Goal: Communication & Community: Ask a question

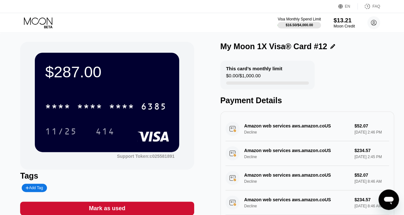
click at [339, 23] on div "$13.21" at bounding box center [343, 20] width 21 height 7
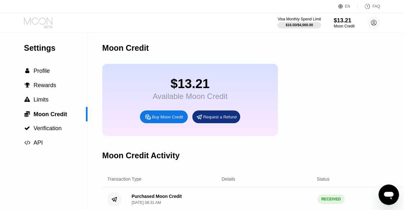
click at [40, 20] on icon at bounding box center [39, 22] width 30 height 11
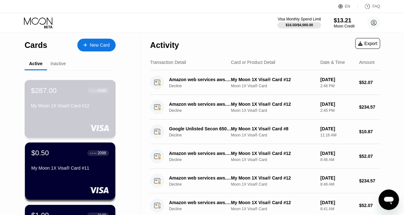
drag, startPoint x: 54, startPoint y: 94, endPoint x: 29, endPoint y: 103, distance: 26.6
click at [29, 103] on div "$287.00 ● ● ● ● 6385 My Moon 1X Visa® Card #12" at bounding box center [70, 109] width 91 height 58
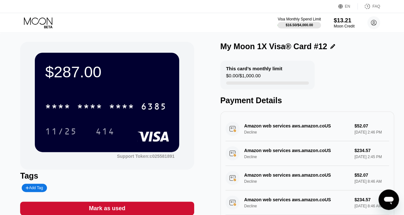
click at [31, 22] on icon at bounding box center [38, 20] width 28 height 7
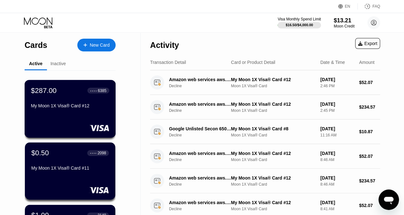
click at [73, 108] on div "My Moon 1X Visa® Card #12" at bounding box center [70, 105] width 78 height 5
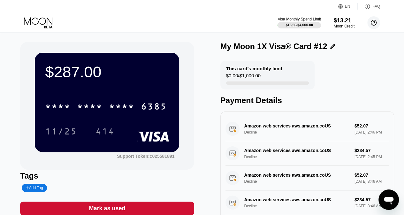
click at [372, 22] on circle at bounding box center [373, 22] width 13 height 13
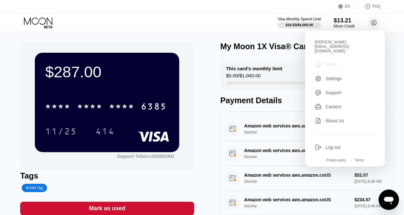
click at [323, 60] on div "" at bounding box center [319, 64] width 11 height 8
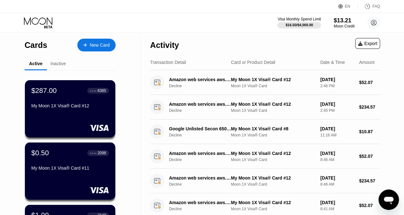
click at [64, 65] on div "Inactive" at bounding box center [57, 63] width 15 height 5
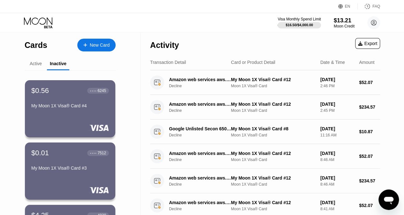
drag, startPoint x: 29, startPoint y: 65, endPoint x: 65, endPoint y: 63, distance: 35.8
click at [30, 65] on div "Active" at bounding box center [36, 63] width 12 height 5
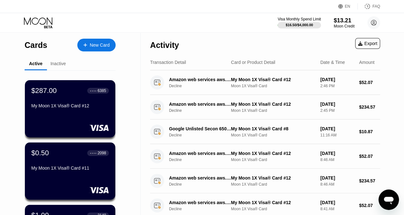
click at [41, 22] on icon at bounding box center [39, 22] width 30 height 11
click at [37, 48] on div "Cards" at bounding box center [36, 45] width 23 height 9
click at [37, 44] on div "Cards" at bounding box center [36, 45] width 23 height 9
click at [344, 26] on div "Moon Credit" at bounding box center [343, 26] width 21 height 4
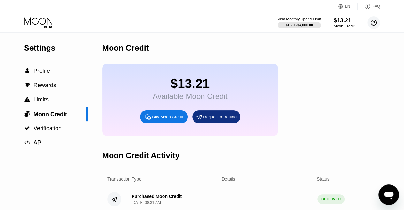
click at [377, 22] on circle at bounding box center [373, 22] width 13 height 13
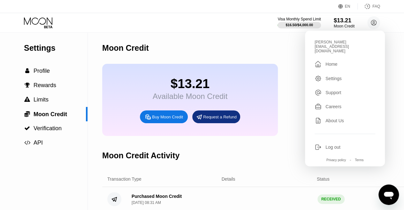
click at [330, 62] on div "Home" at bounding box center [331, 64] width 12 height 5
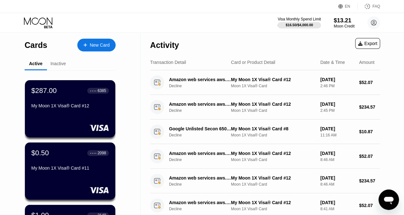
click at [32, 48] on div "Cards" at bounding box center [36, 45] width 23 height 9
click at [45, 22] on icon at bounding box center [39, 22] width 30 height 11
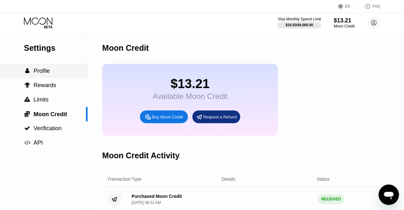
click at [40, 73] on span "Profile" at bounding box center [42, 71] width 16 height 6
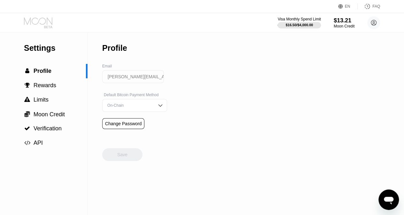
click at [45, 26] on icon at bounding box center [48, 27] width 8 height 3
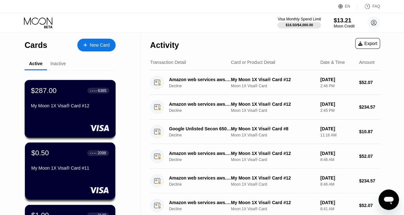
click at [42, 101] on div "$287.00 ● ● ● ● 6385 My Moon 1X Visa® Card #12" at bounding box center [70, 98] width 78 height 25
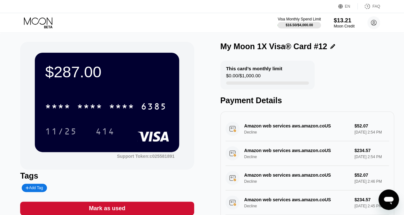
click at [388, 198] on icon "Open messaging window" at bounding box center [389, 201] width 10 height 8
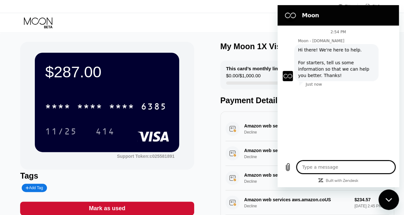
type textarea "x"
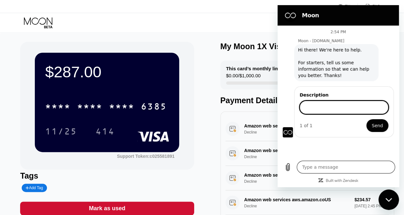
click at [318, 169] on textarea at bounding box center [346, 167] width 98 height 13
click at [320, 108] on input "Description" at bounding box center [343, 107] width 89 height 13
type input "A"
type input "Resending funds back to my account"
click at [378, 129] on span "Send" at bounding box center [377, 126] width 11 height 8
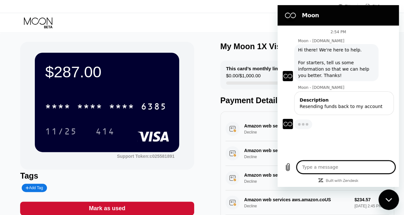
type textarea "x"
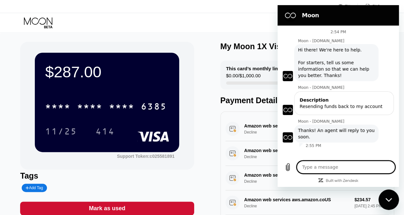
scroll to position [124, 0]
